Goal: Information Seeking & Learning: Learn about a topic

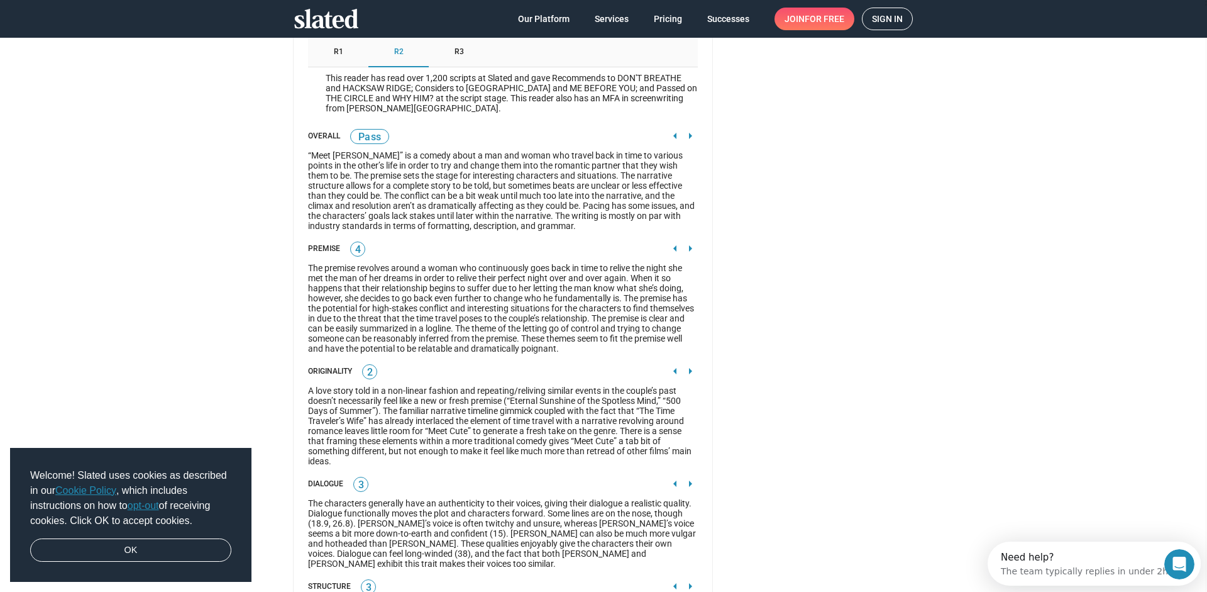
scroll to position [1957, 0]
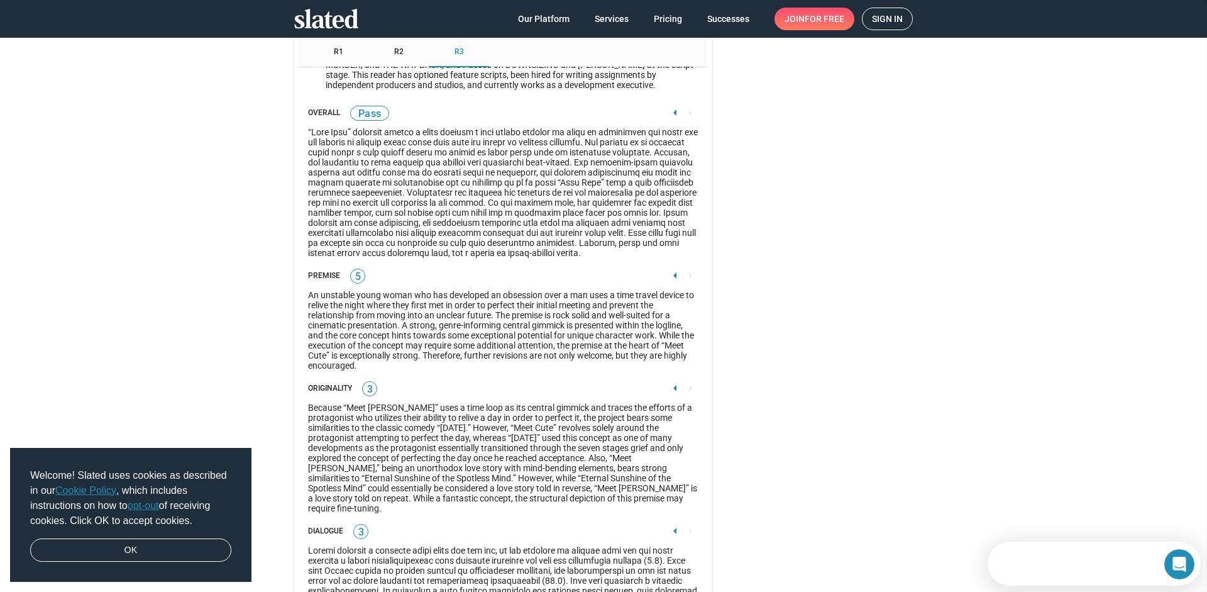
scroll to position [1967, 0]
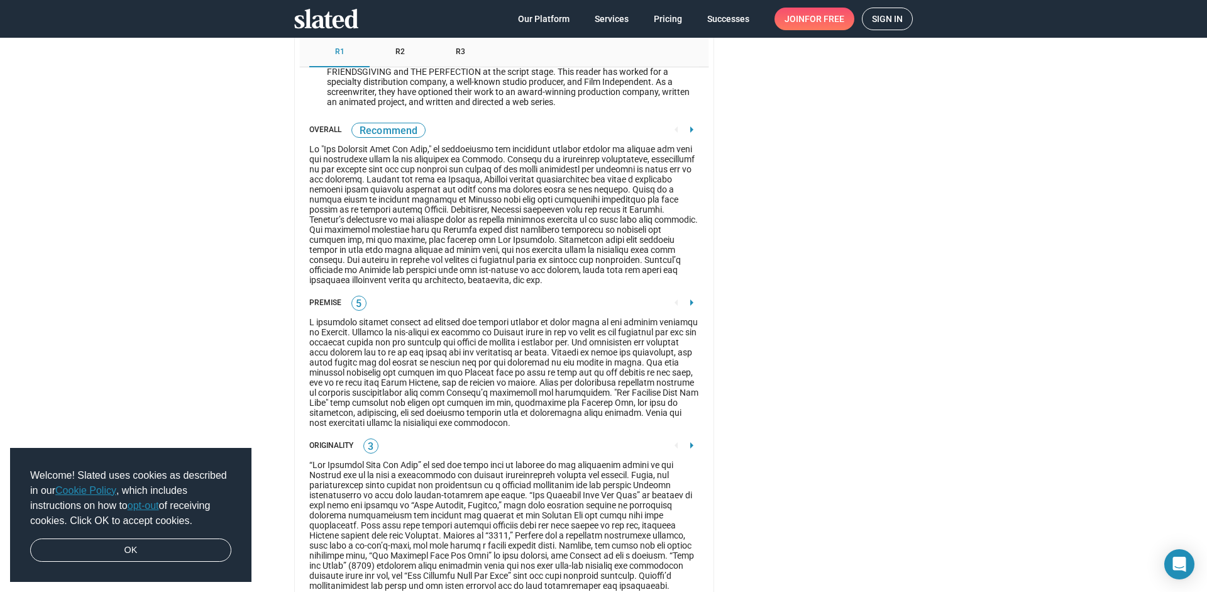
scroll to position [1871, 0]
